Goal: Task Accomplishment & Management: Manage account settings

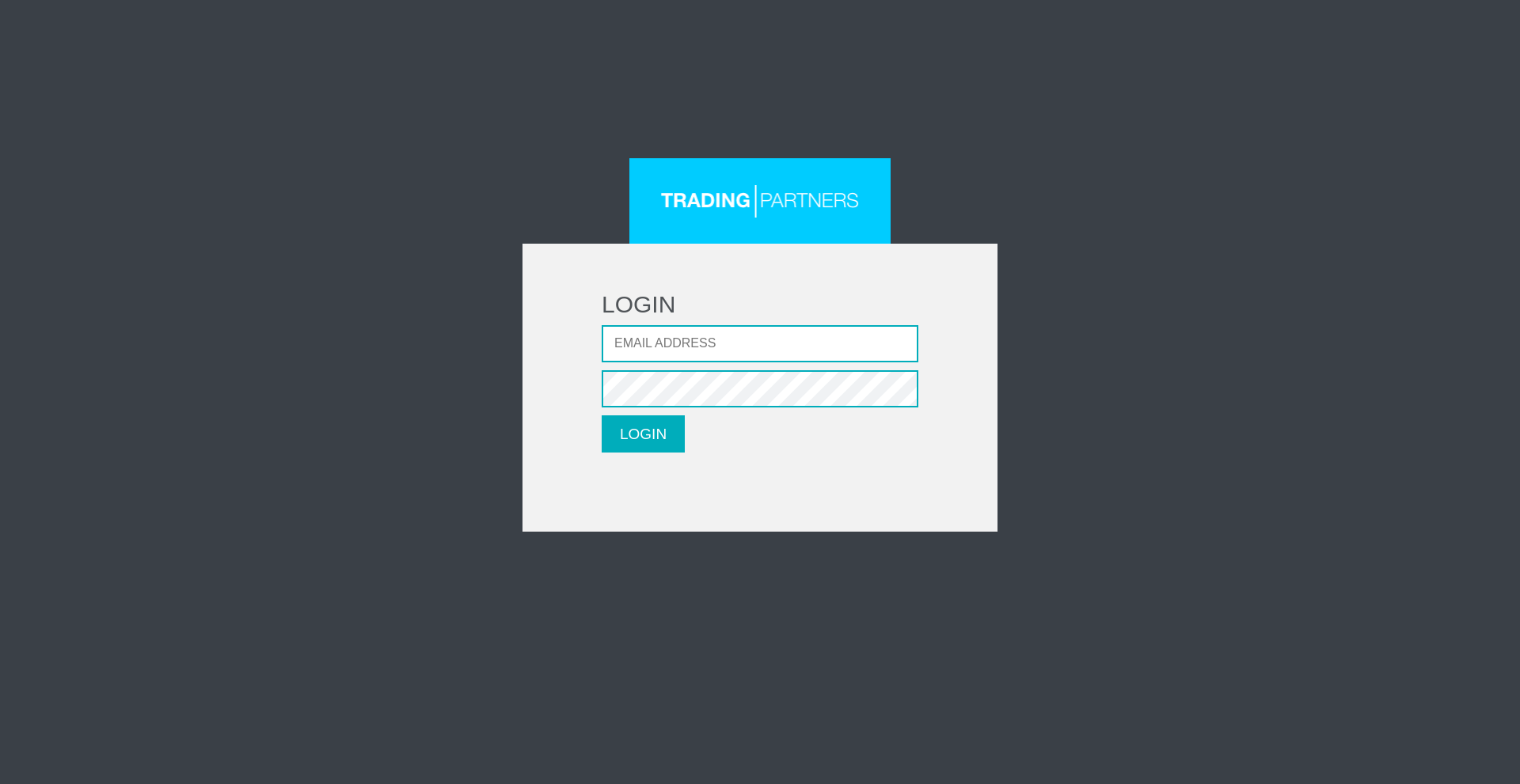
drag, startPoint x: 1178, startPoint y: 465, endPoint x: 1172, endPoint y: 475, distance: 11.7
click at [1177, 470] on div "LOGIN Email address Password LOGIN Please wait..." at bounding box center [760, 345] width 926 height 374
click at [712, 350] on input "Email address" at bounding box center [760, 343] width 316 height 37
type input "juanny_5356@hotmail.com"
click at [662, 447] on button "LOGIN" at bounding box center [643, 434] width 83 height 37
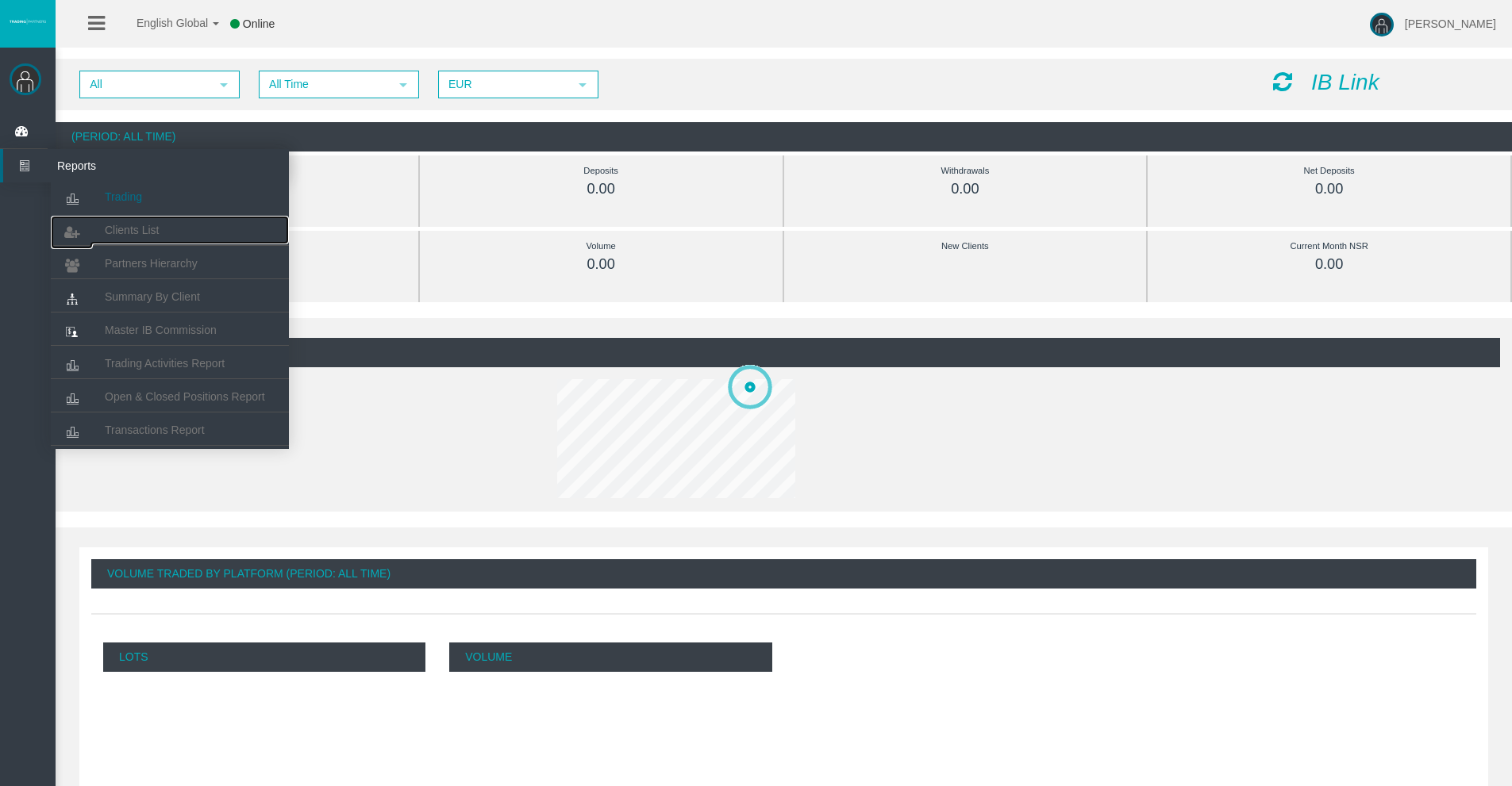
drag, startPoint x: 131, startPoint y: 224, endPoint x: 193, endPoint y: 195, distance: 68.4
click at [132, 225] on span "Clients List" at bounding box center [132, 230] width 54 height 13
click at [155, 225] on span "Clients List" at bounding box center [132, 230] width 54 height 13
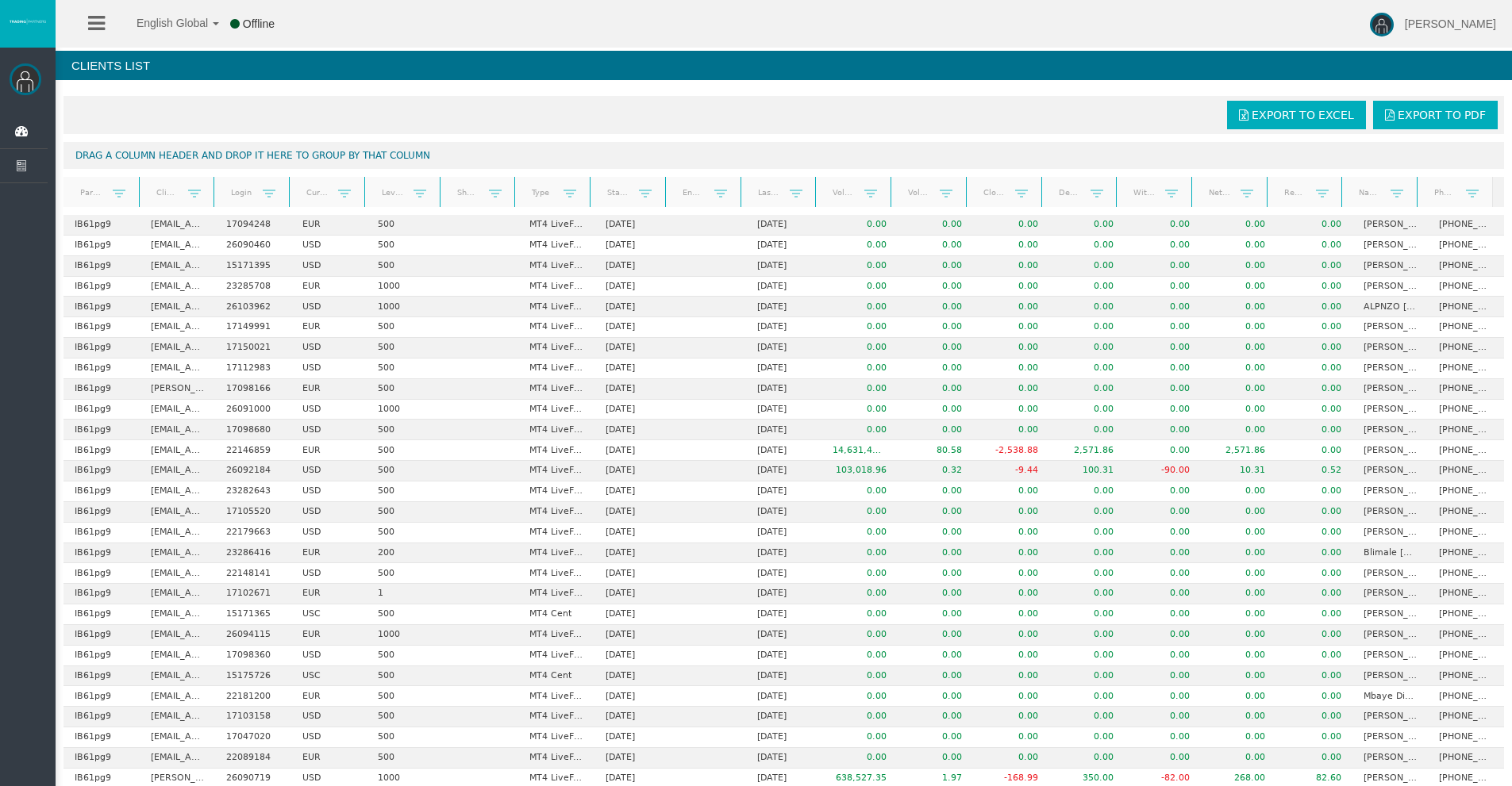
click at [612, 191] on link "Start Date" at bounding box center [619, 193] width 42 height 22
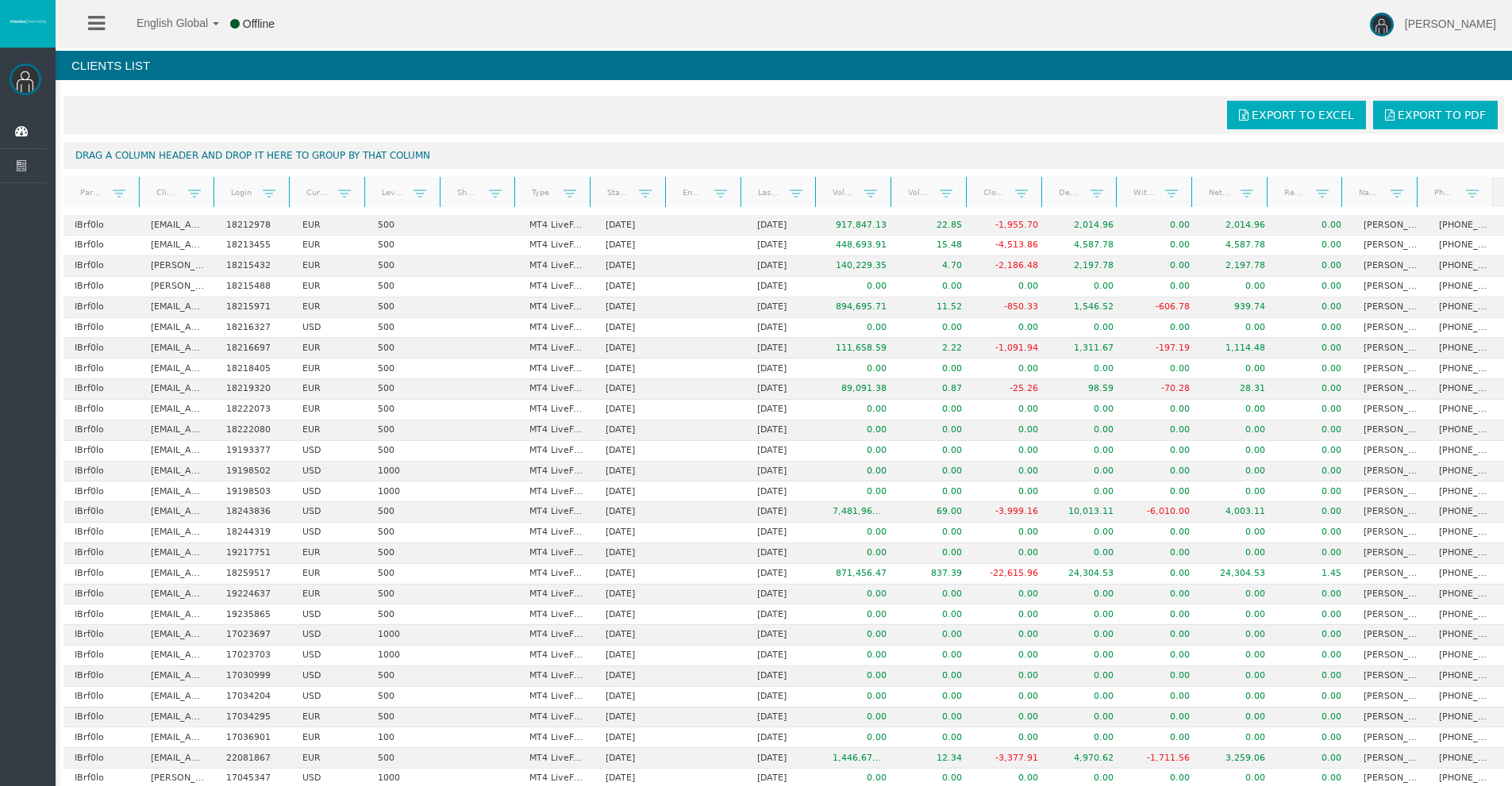
click at [608, 192] on link "Start Date" at bounding box center [619, 193] width 42 height 23
